Goal: Task Accomplishment & Management: Use online tool/utility

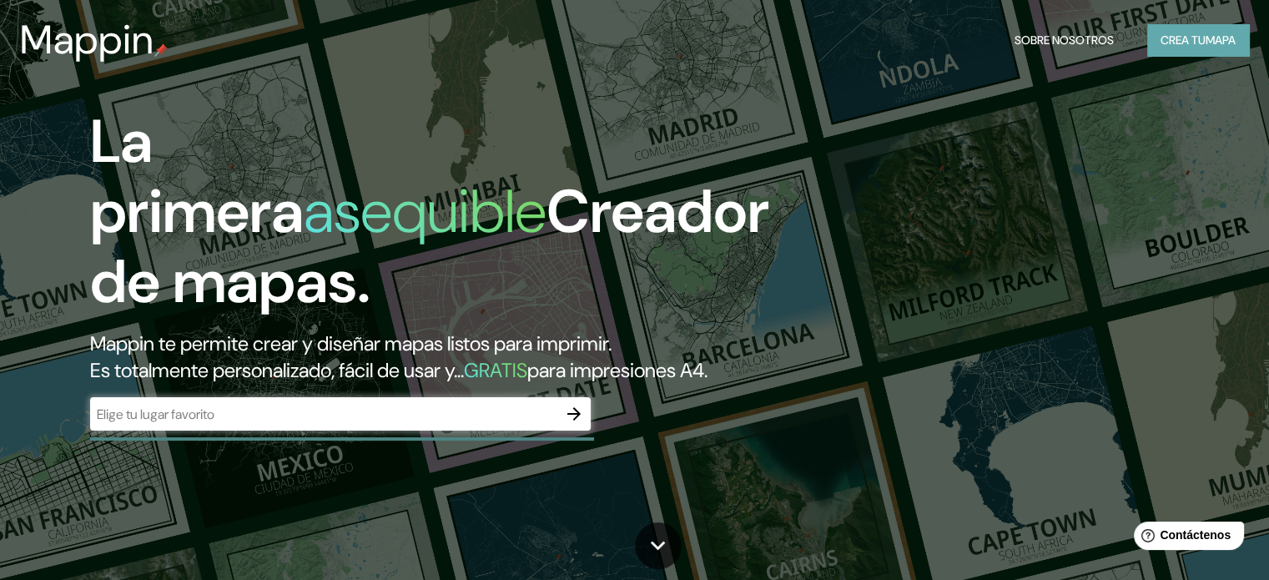
click at [1194, 28] on button "Crea tu mapa" at bounding box center [1198, 40] width 102 height 32
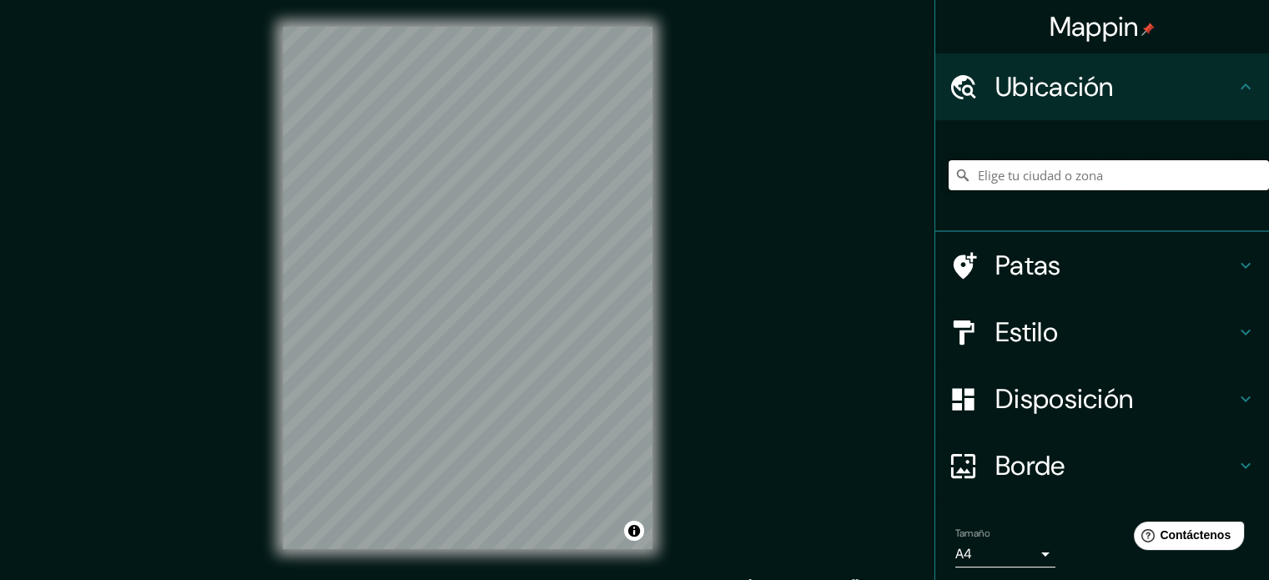
click at [991, 176] on input "Elige tu ciudad o zona" at bounding box center [1108, 175] width 320 height 30
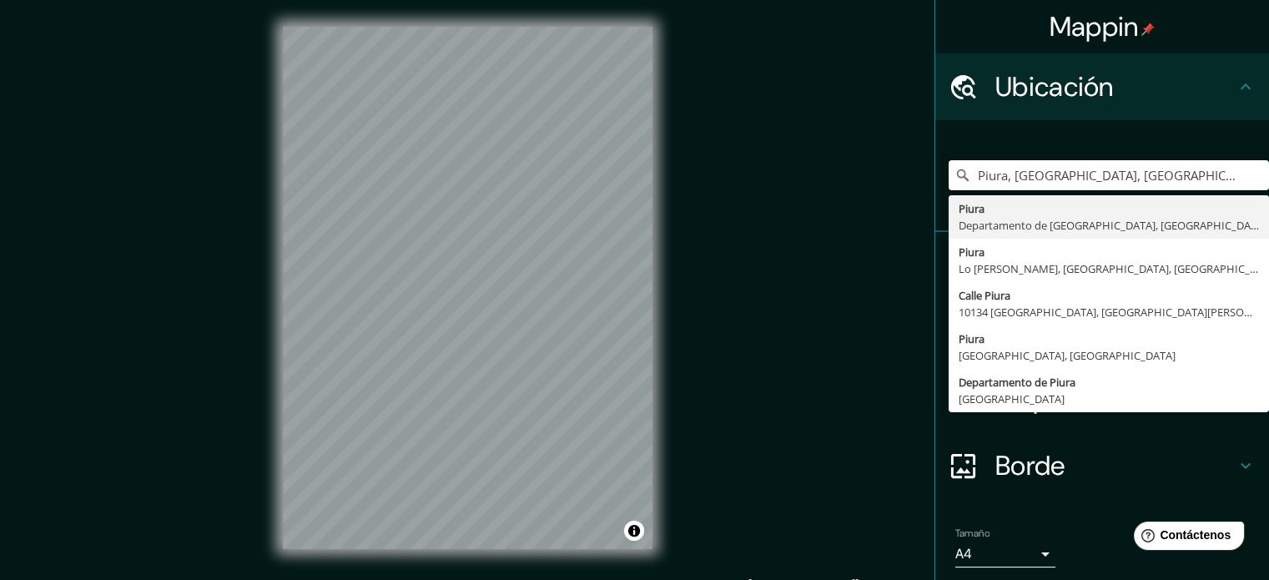
type input "Piura, Departamento de Piura, Perú"
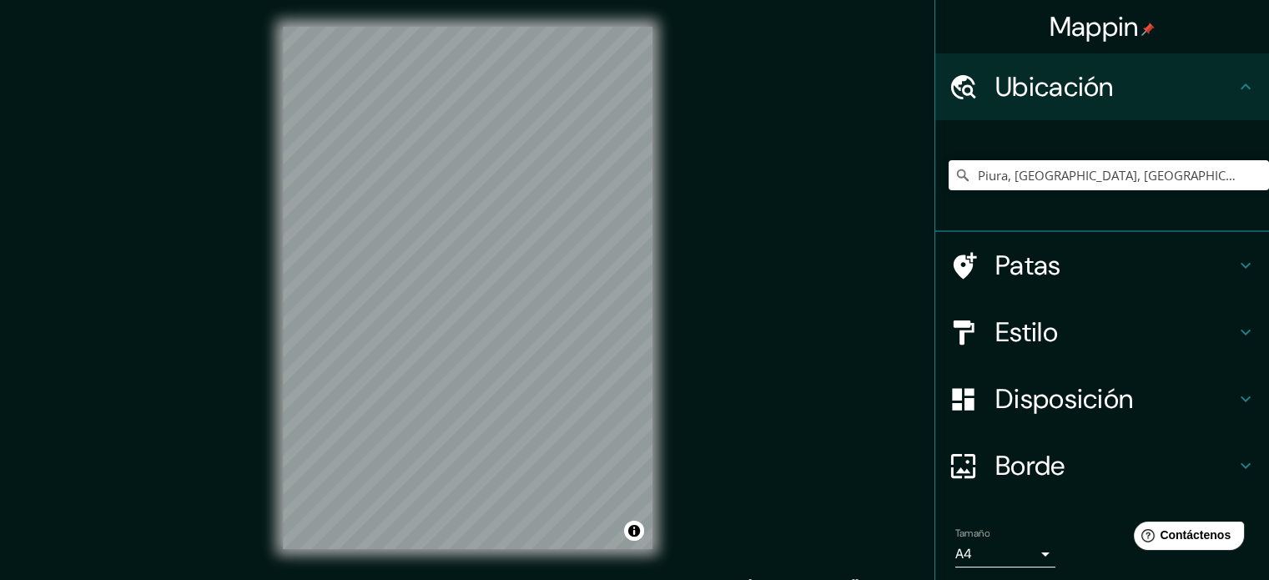
click at [765, 370] on div "Mappin Ubicación Piura, Departamento de Piura, Perú Piura Departamento de Piura…" at bounding box center [634, 301] width 1269 height 602
